Goal: Check status

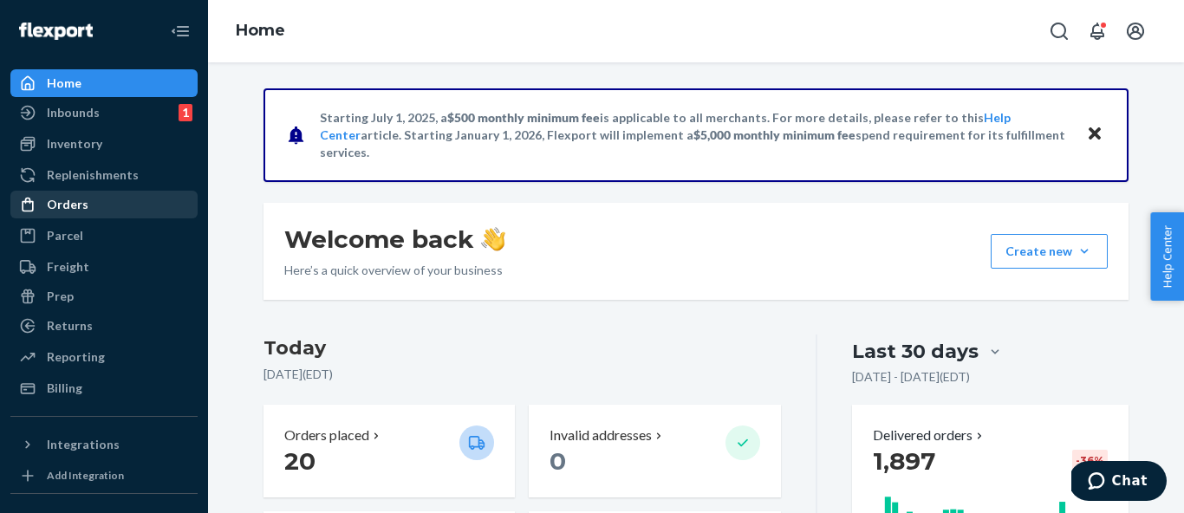
click at [103, 202] on div "Orders" at bounding box center [104, 204] width 184 height 24
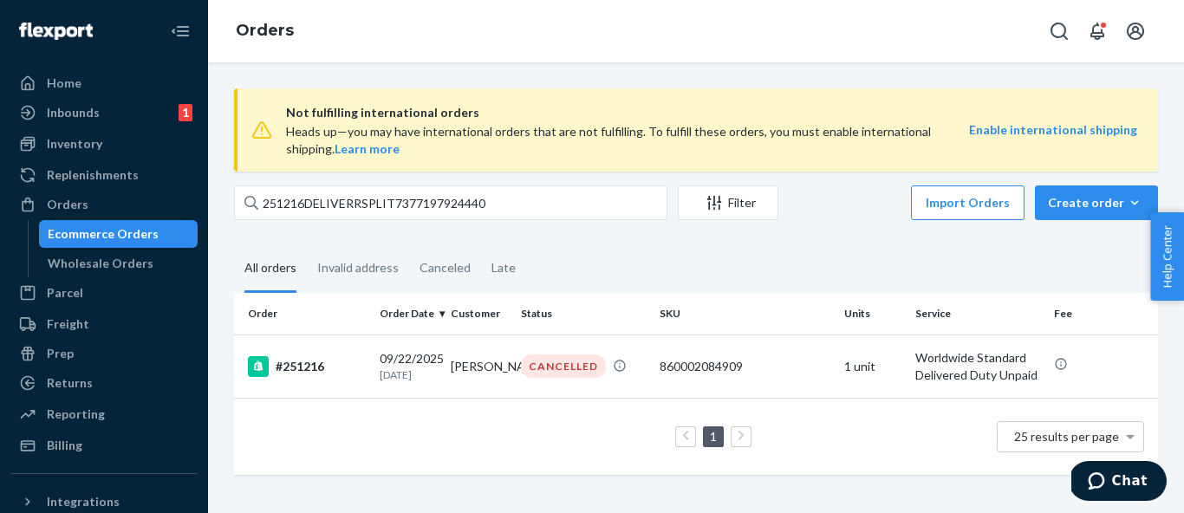
click at [281, 279] on div "All orders" at bounding box center [271, 269] width 52 height 48
click at [234, 245] on input "All orders" at bounding box center [234, 245] width 0 height 0
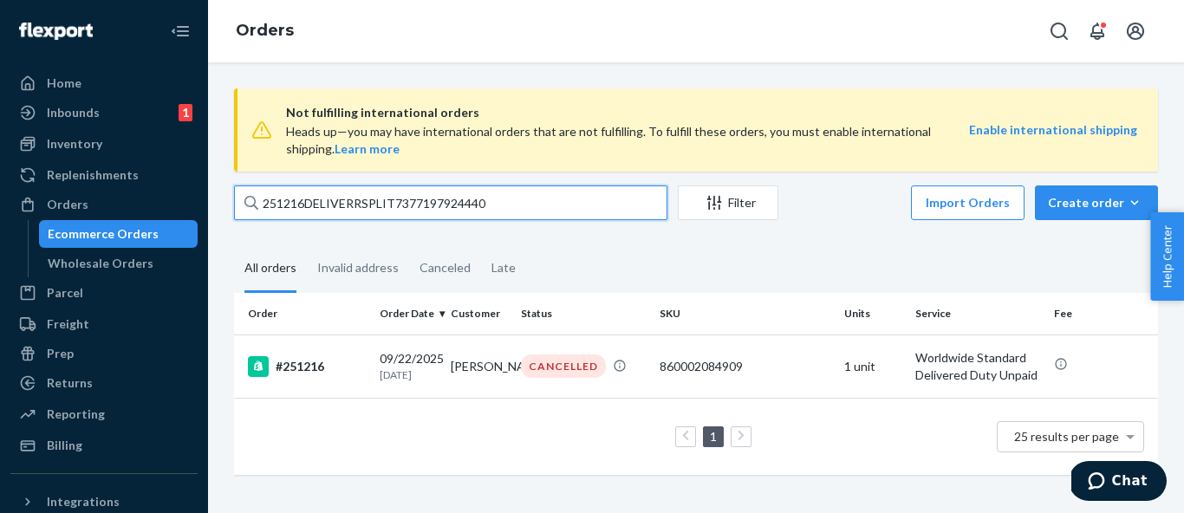
click at [411, 205] on input "251216DELIVERRSPLIT7377197924440" at bounding box center [451, 203] width 434 height 35
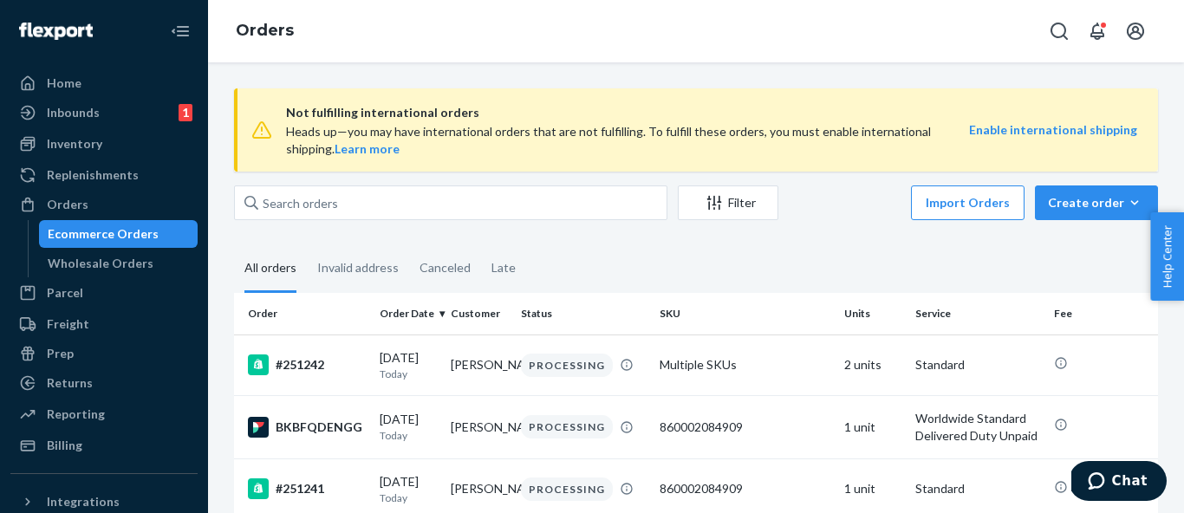
click at [1066, 85] on div "Not fulfilling international orders Heads up—you may have international orders …" at bounding box center [696, 287] width 976 height 451
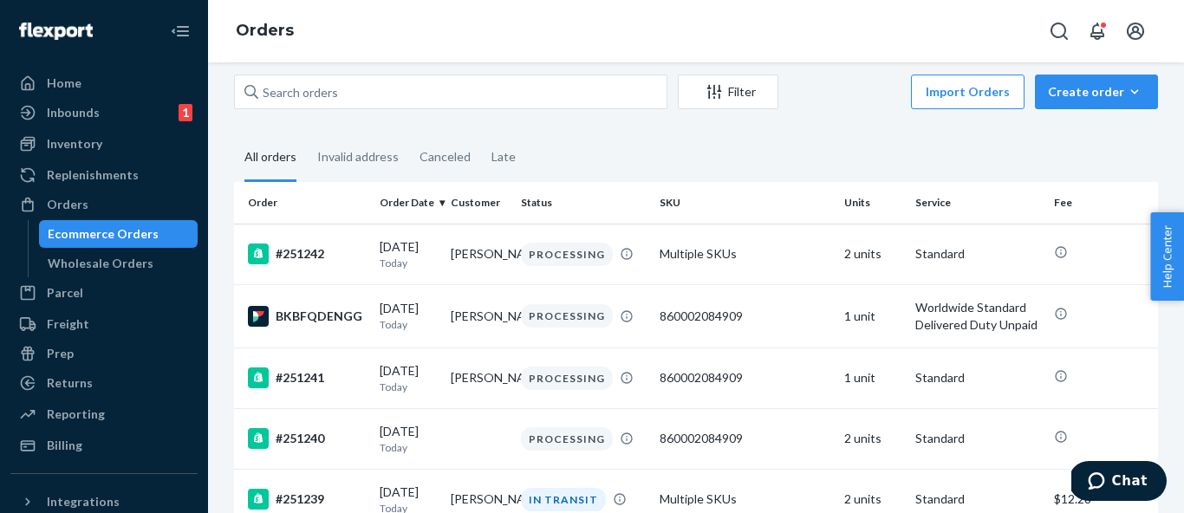
scroll to position [113, 0]
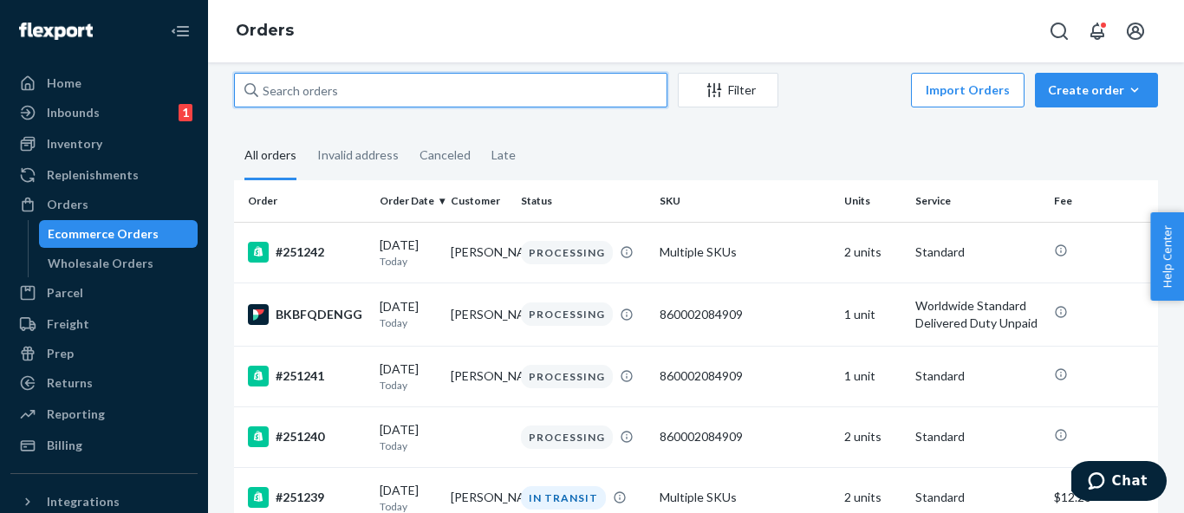
click at [434, 93] on input "text" at bounding box center [451, 90] width 434 height 35
paste input "[PERSON_NAME]"
type input "[PERSON_NAME]"
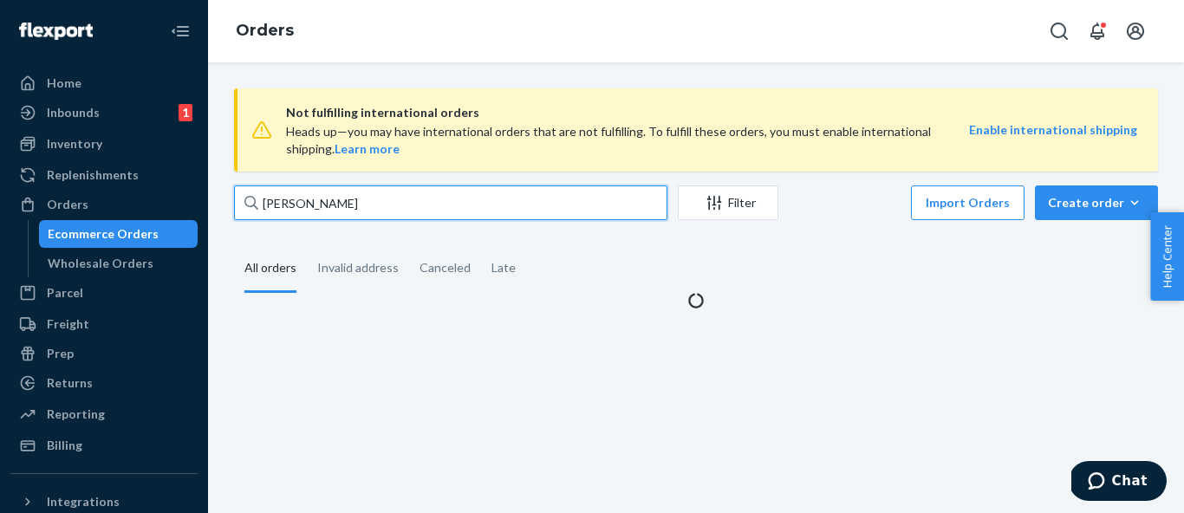
scroll to position [0, 0]
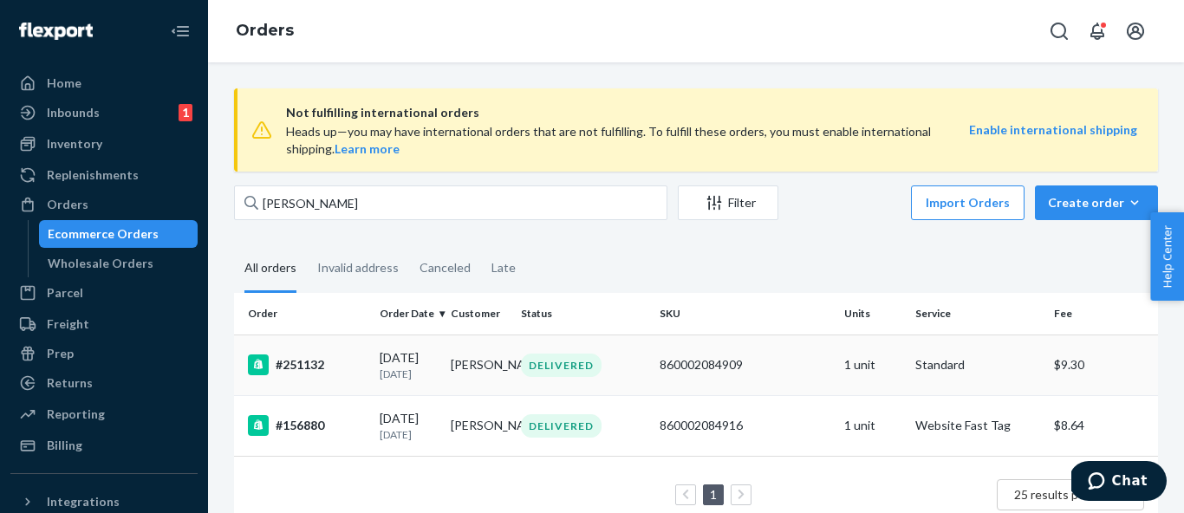
click at [342, 377] on td "#251132" at bounding box center [303, 365] width 139 height 61
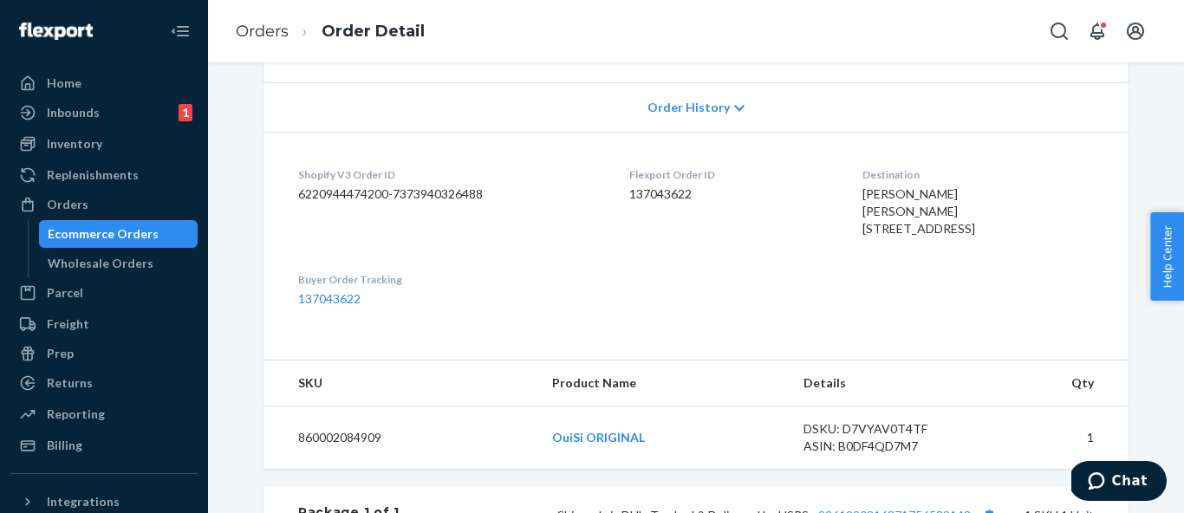
scroll to position [769, 0]
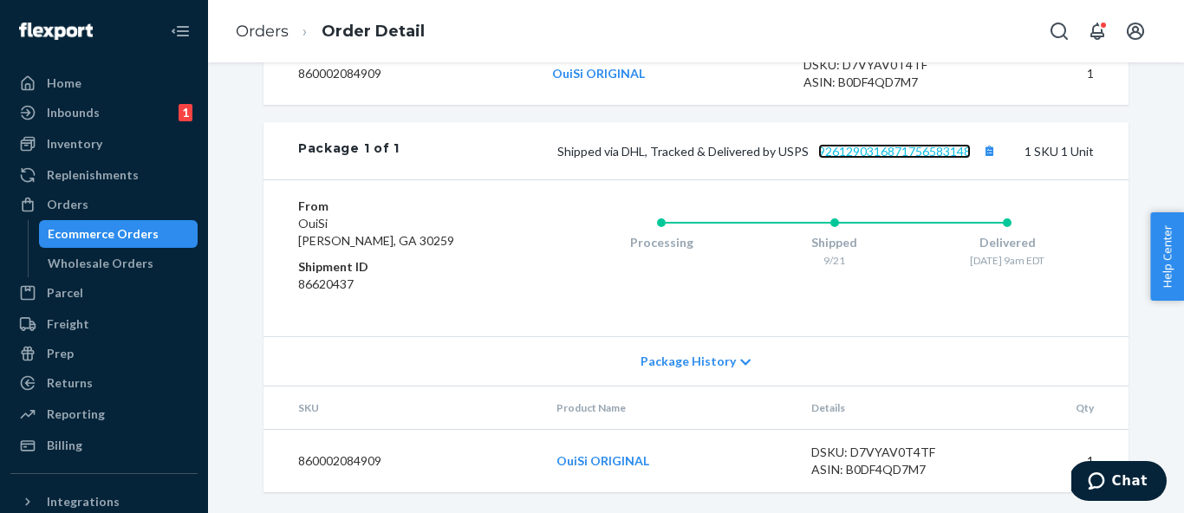
click at [877, 154] on link "9261290316871756583148" at bounding box center [895, 151] width 153 height 15
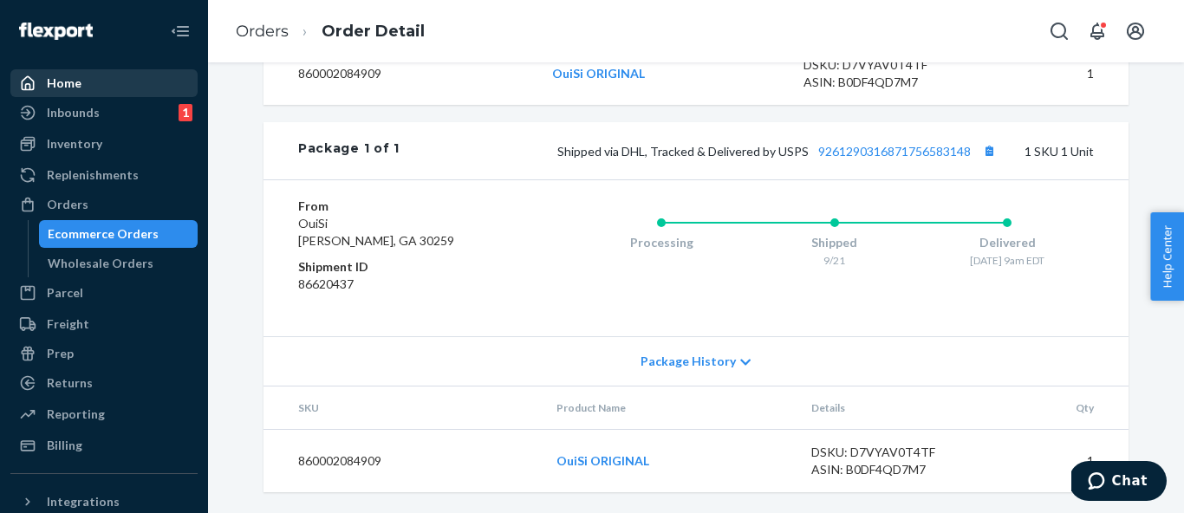
click at [146, 85] on div "Home" at bounding box center [104, 83] width 184 height 24
